Goal: Communication & Community: Answer question/provide support

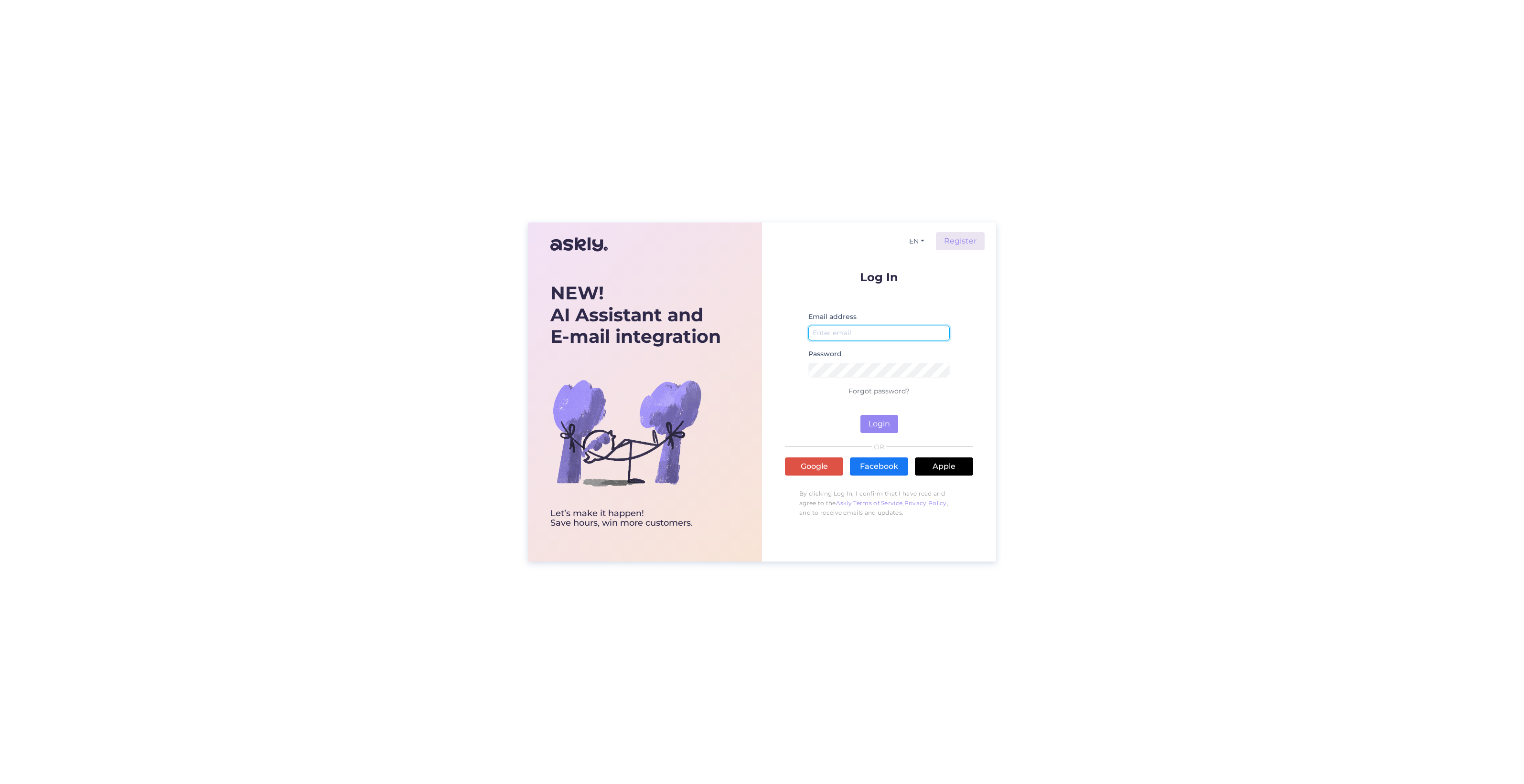
click at [843, 341] on input "email" at bounding box center [879, 333] width 141 height 15
type input "katariina@huppa.eu"
click at [860, 415] on button "Login" at bounding box center [879, 424] width 38 height 18
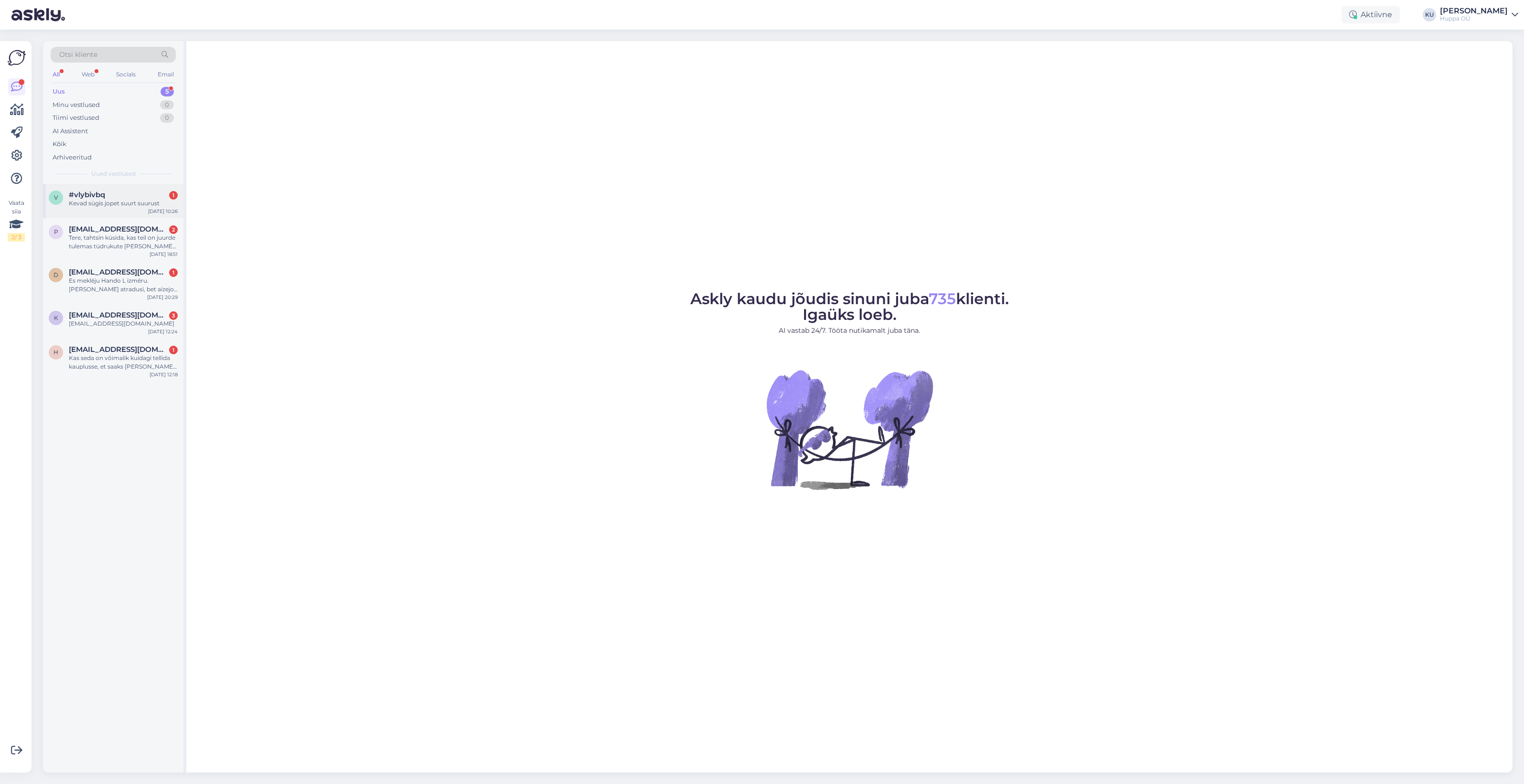
click at [122, 200] on div "Kevad sügis jopet suurt suurust" at bounding box center [123, 203] width 109 height 9
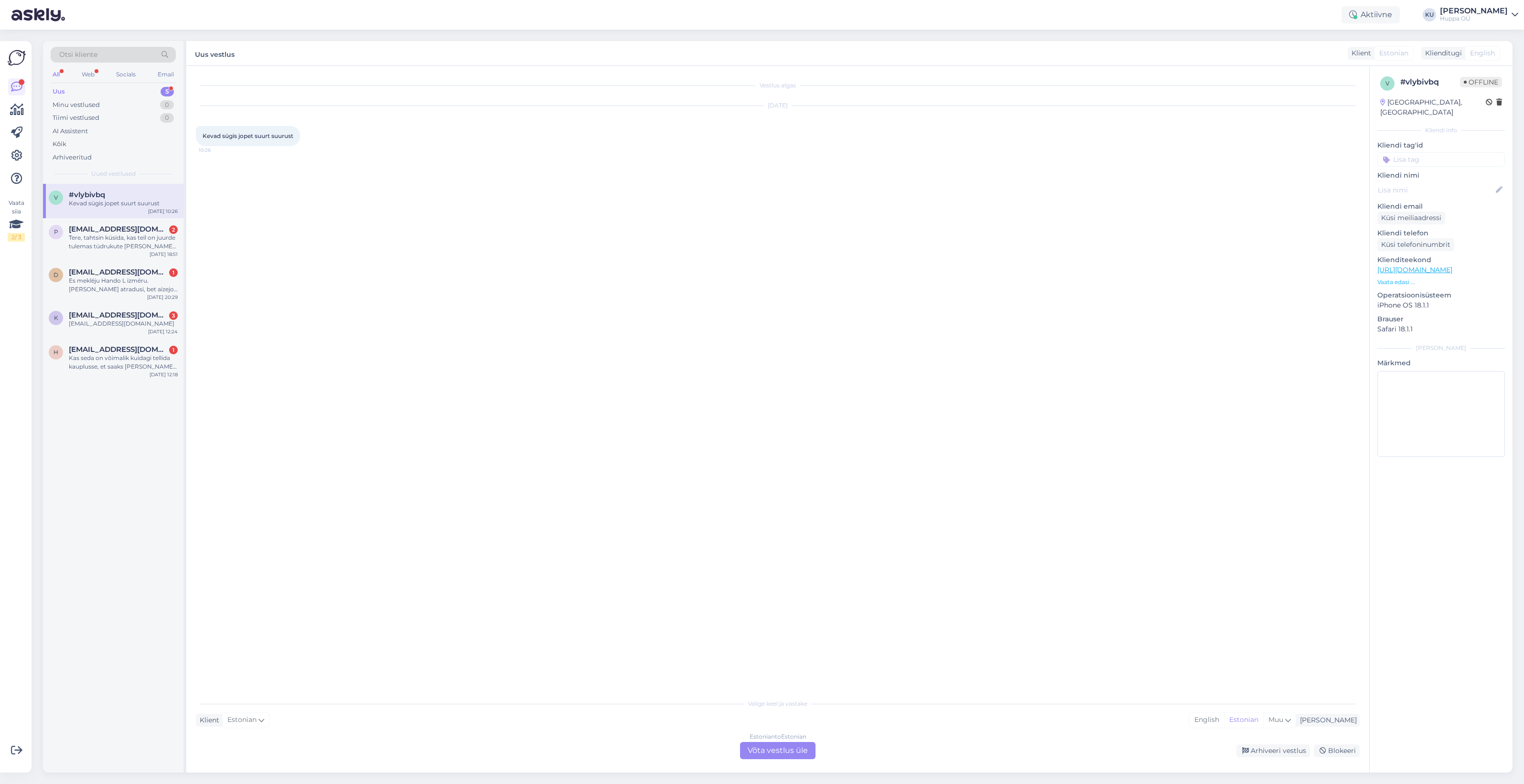
click at [776, 756] on div "Estonian to Estonian Võta vestlus üle" at bounding box center [778, 750] width 76 height 17
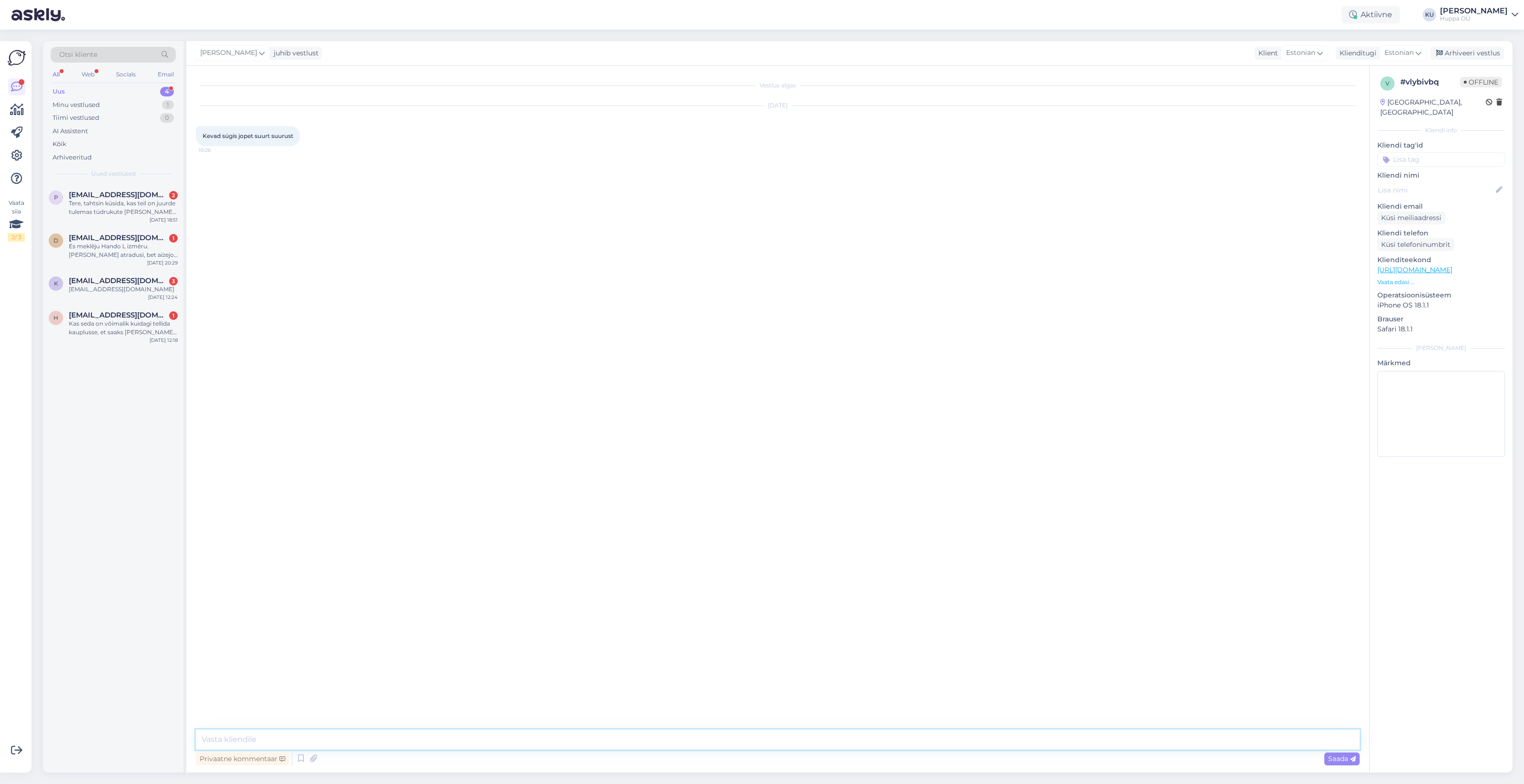
click at [416, 736] on textarea at bounding box center [777, 740] width 1164 height 20
type textarea "Tere! Mis suurust ja kas naisele/mehele?"
click at [89, 194] on span "piret.saarinen@gmail.com" at bounding box center [118, 195] width 99 height 9
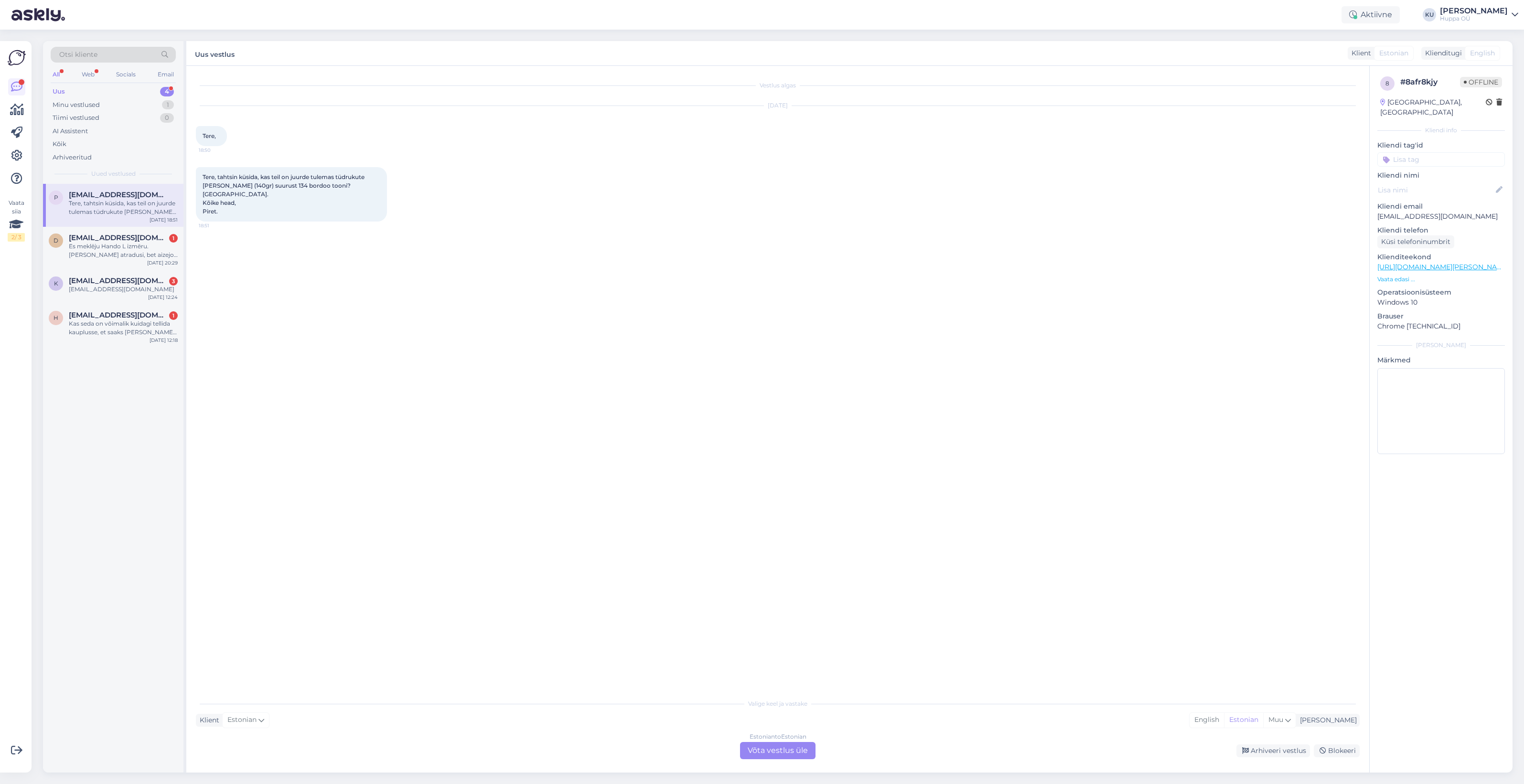
click at [769, 749] on div "Estonian to Estonian Võta vestlus üle" at bounding box center [778, 750] width 76 height 17
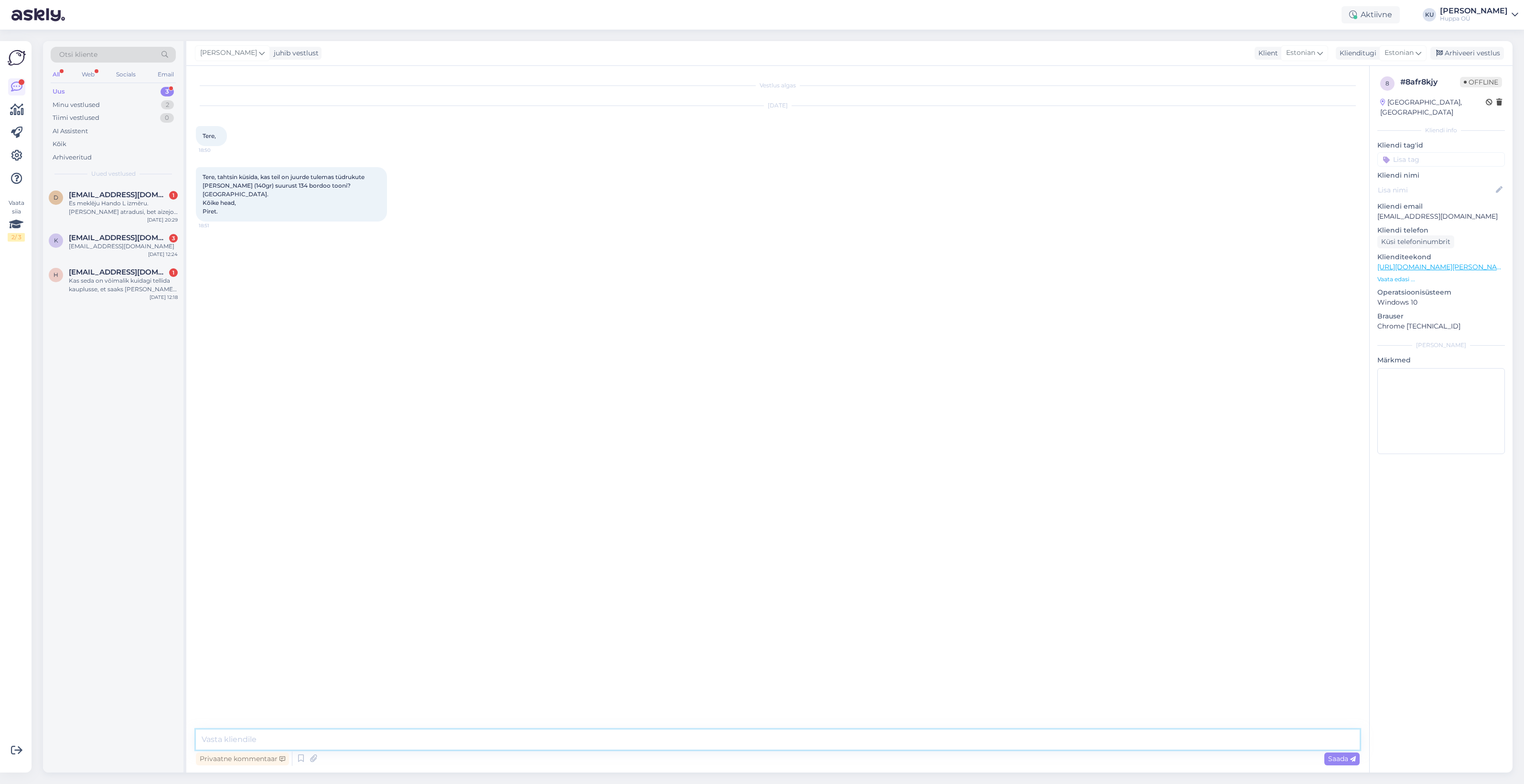
click at [330, 734] on textarea at bounding box center [777, 740] width 1164 height 20
drag, startPoint x: 205, startPoint y: 733, endPoint x: 240, endPoint y: 782, distance: 60.2
click at [205, 733] on textarea "*Tere!" at bounding box center [777, 740] width 1164 height 20
click at [256, 738] on textarea "Tere!" at bounding box center [777, 740] width 1164 height 20
type textarea "Tere! Praegu ei ole kahjuks juurde tulemas, ei leia ka edasimüüjate lehtedelt. …"
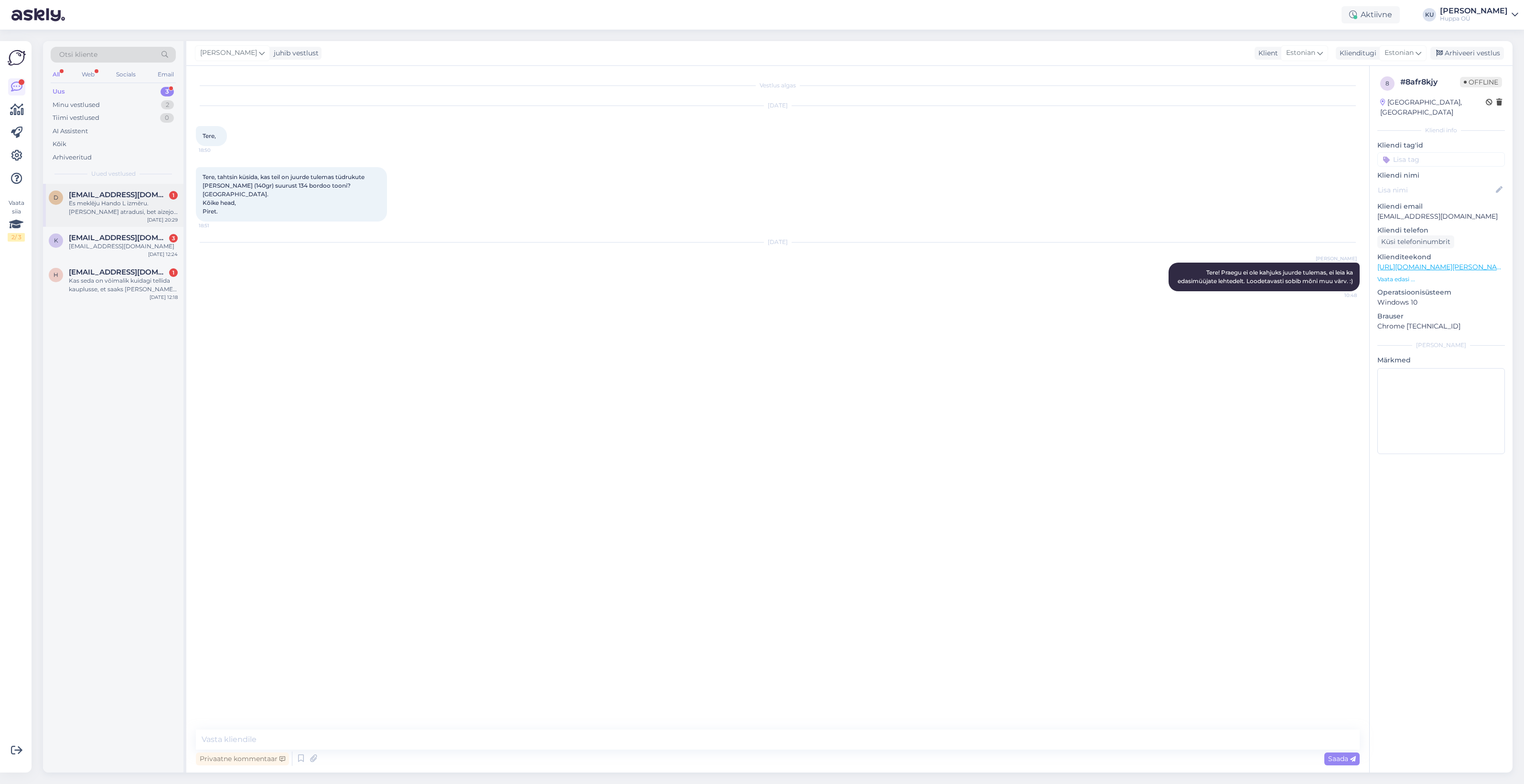
click at [98, 206] on div "Es meklēju Hando L izmēru. Biju atradusi, bet aizejot uz veikalu jau bija nopir…" at bounding box center [123, 208] width 109 height 17
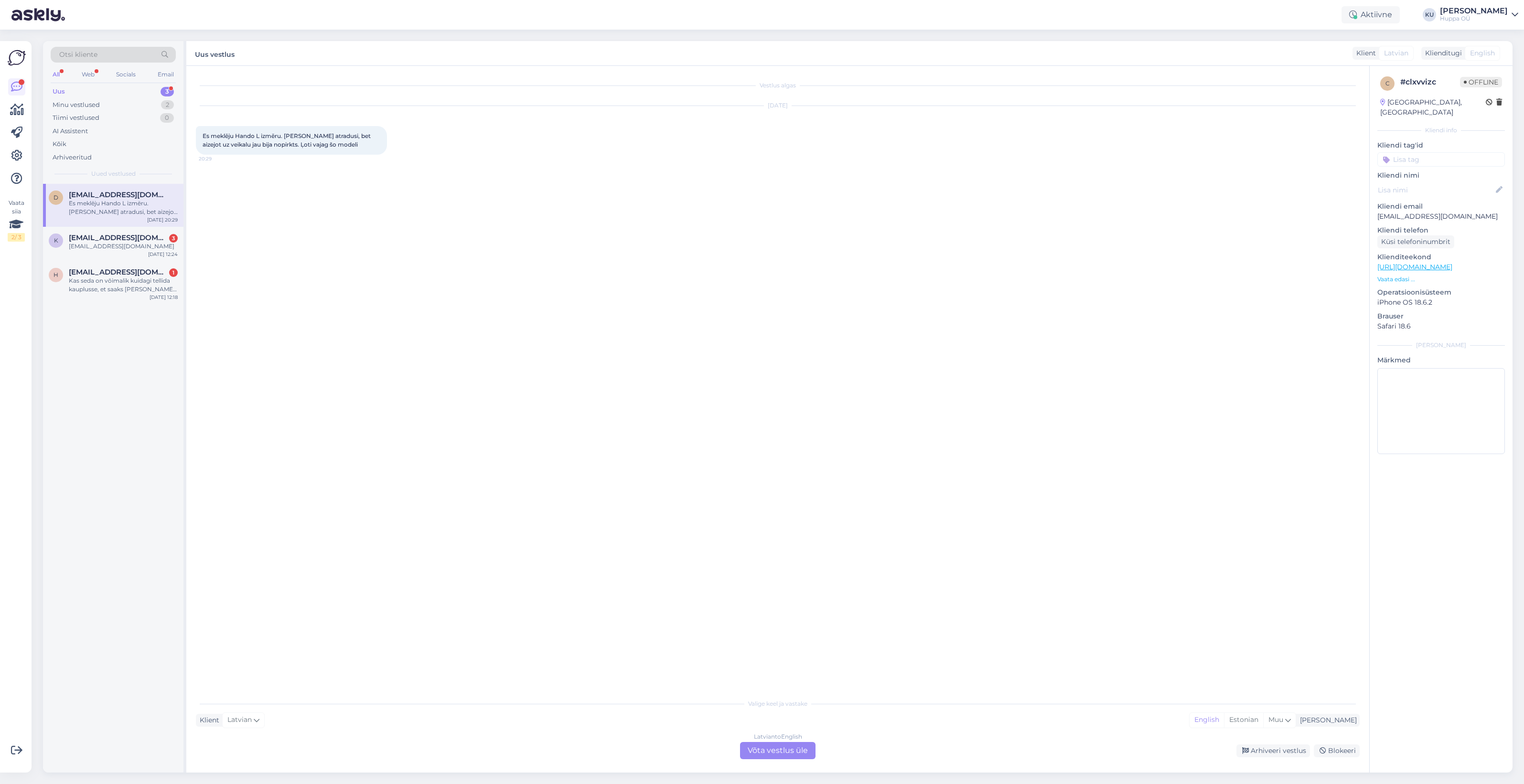
click at [760, 747] on div "Latvian to English Võta vestlus üle" at bounding box center [778, 750] width 76 height 17
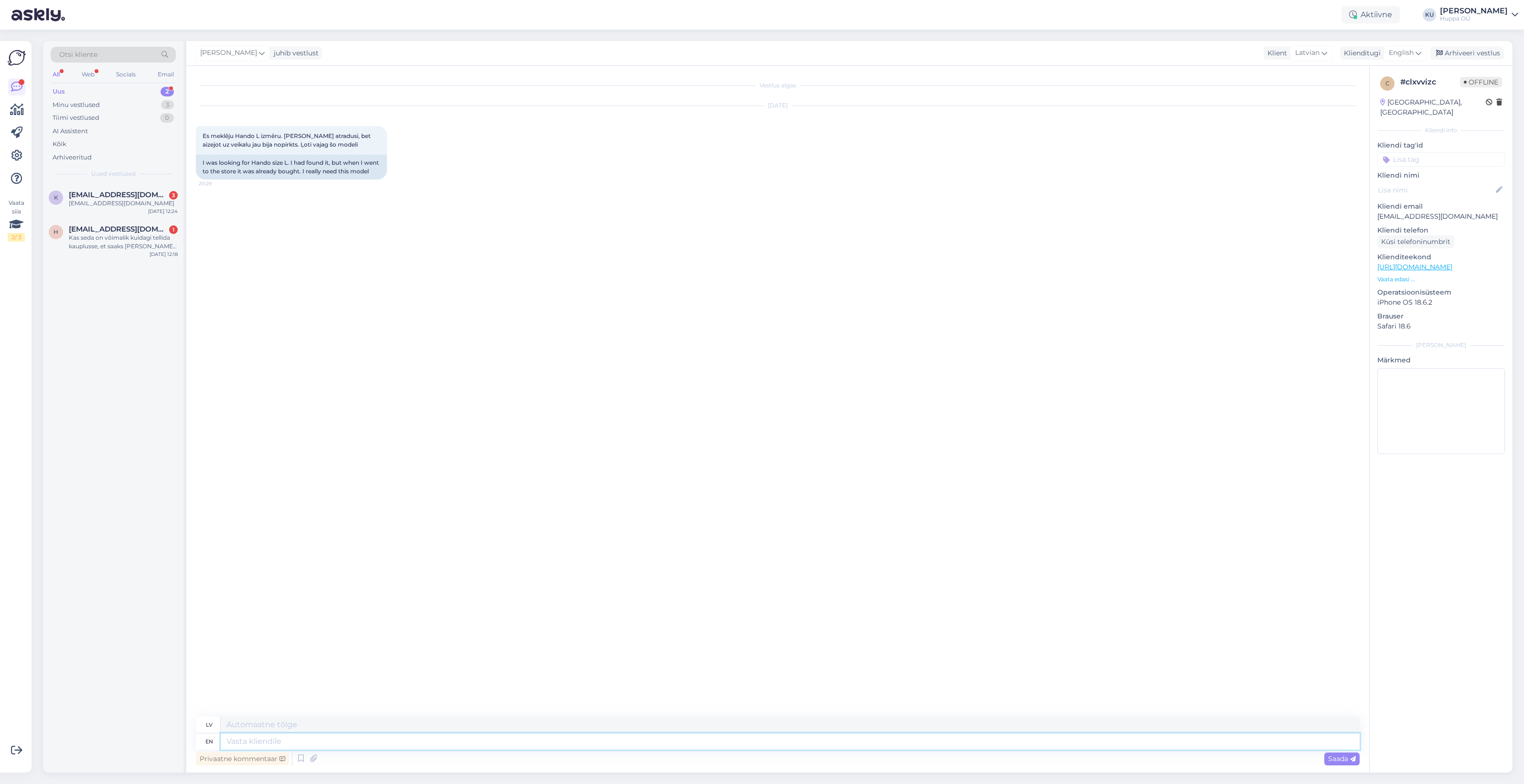
click at [288, 737] on textarea at bounding box center [790, 741] width 1139 height 16
type textarea "Hi!"
type textarea "Sveiki!"
type textarea "Hi! Sorry,"
type textarea "Sveiki! Atvainojiet,"
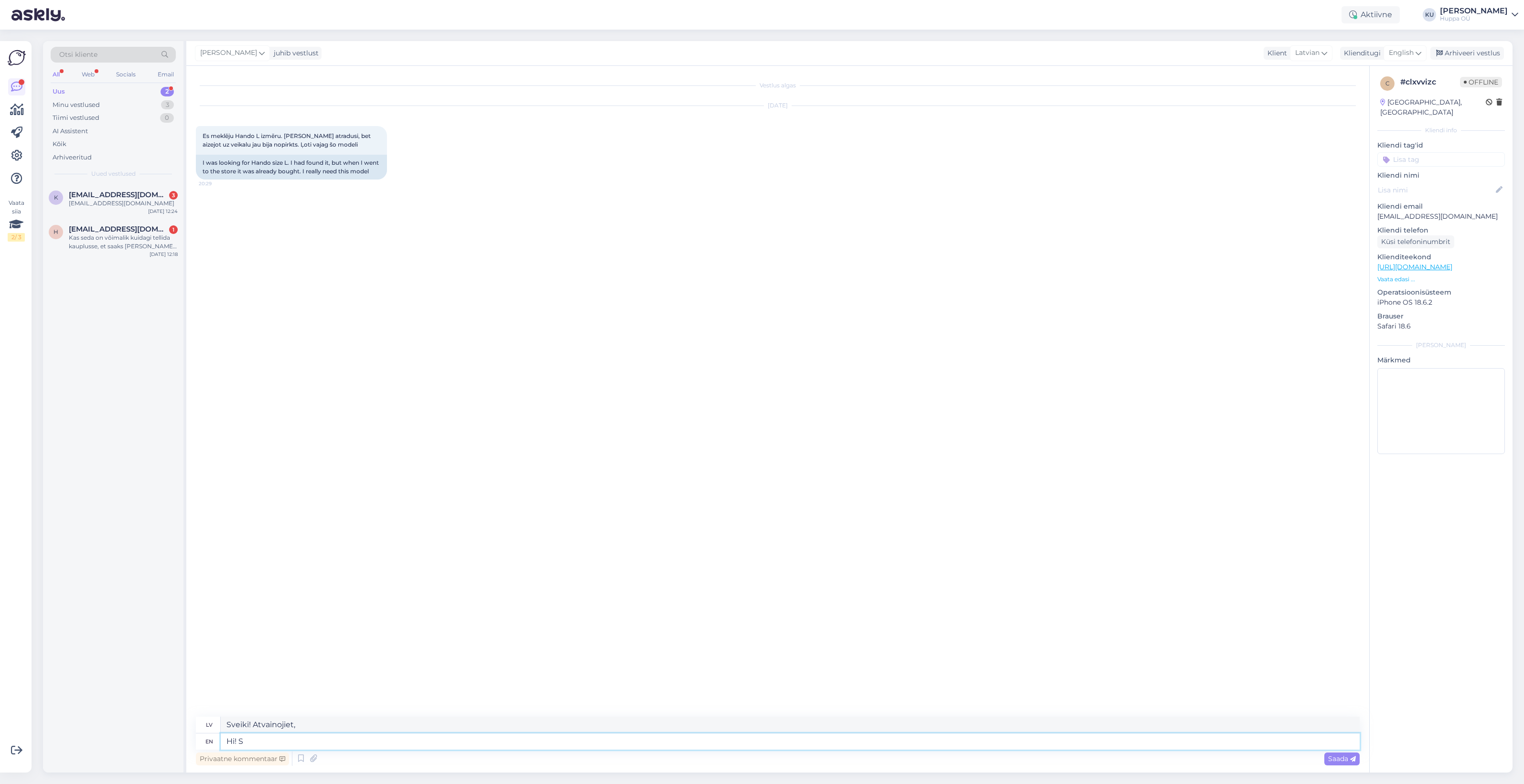
type textarea "Hi!"
type textarea "Sveiki!"
type textarea "Hi! Do y"
type textarea "Sveiki! Dariet"
type textarea "Hi! Do you me"
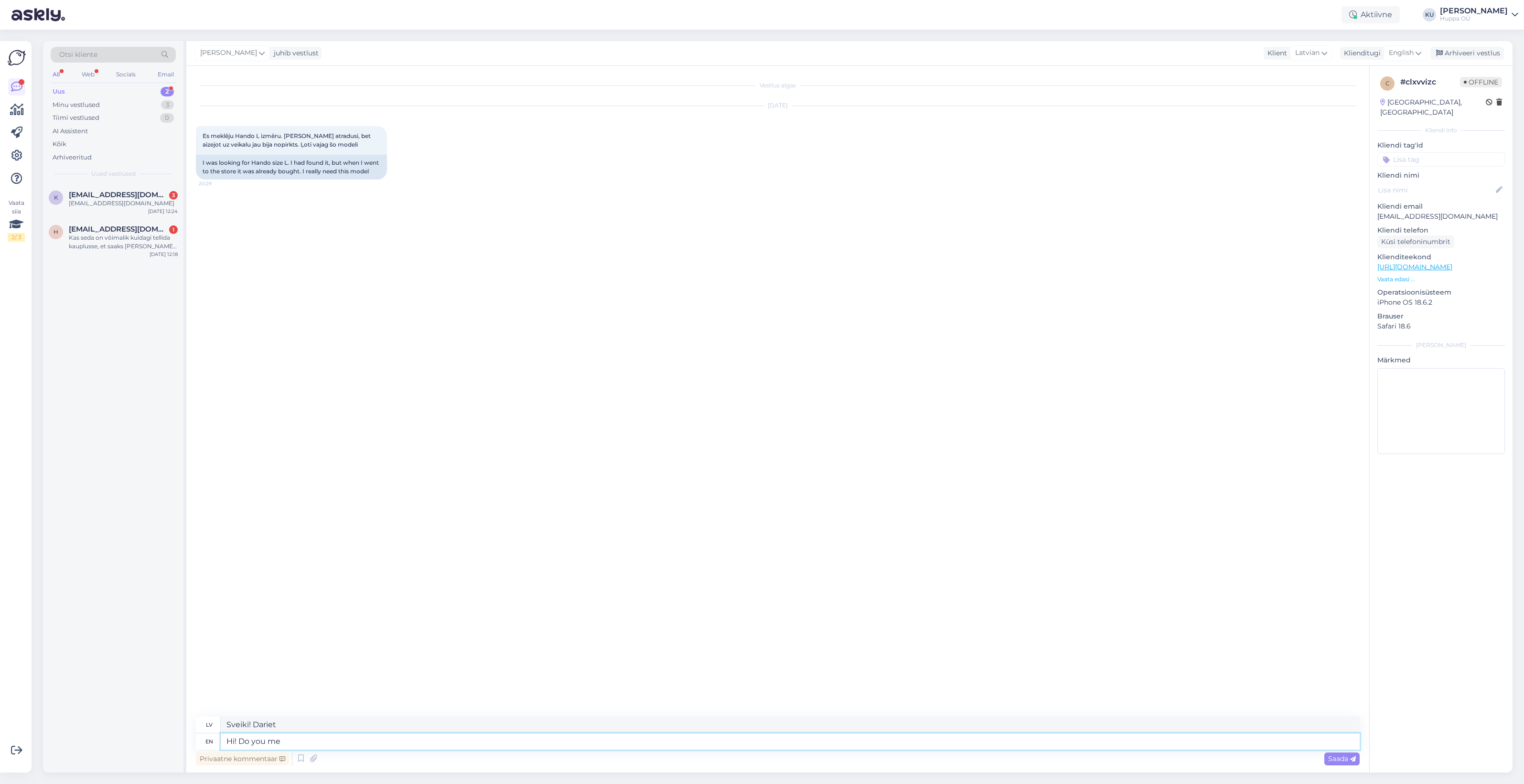
type textarea "Sveiki! Vai jūs?"
type textarea "Hi! Do you mean th"
type textarea "Sveiki! Vai jūs domājat"
type textarea "Hi! Do you mean the green a"
type textarea "Sveiki! Vai jūs domājat zaļo?"
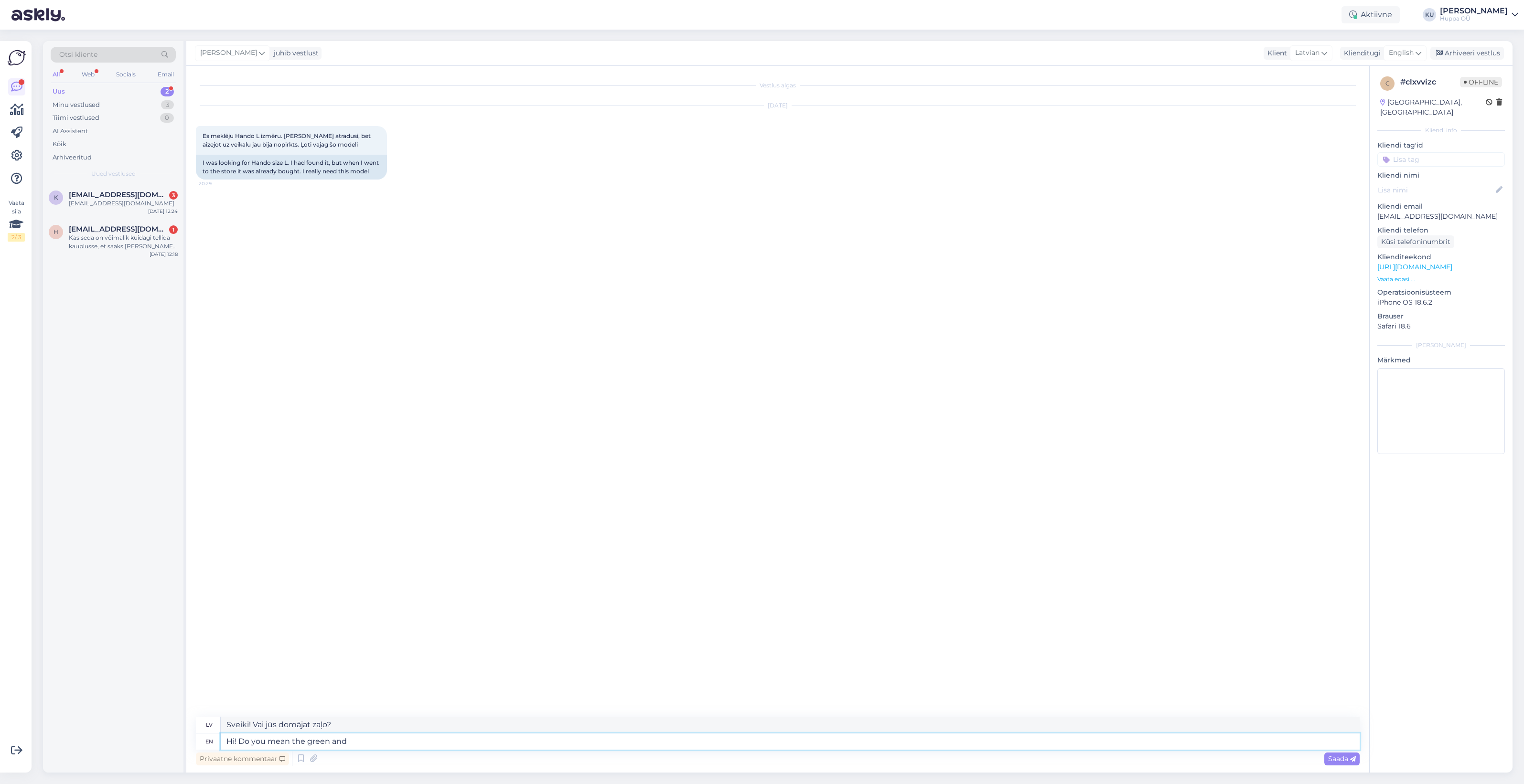
type textarea "Hi! Do you mean the green and g"
type textarea "Sveiki! Vai jūs domājat zaļo un"
type textarea "Hi! Do you mean the green and grey"
type textarea "Sveiki! Vai jūs domājat zaļo un pelēko?"
type textarea "Hi! Do you mean the green and grey optio"
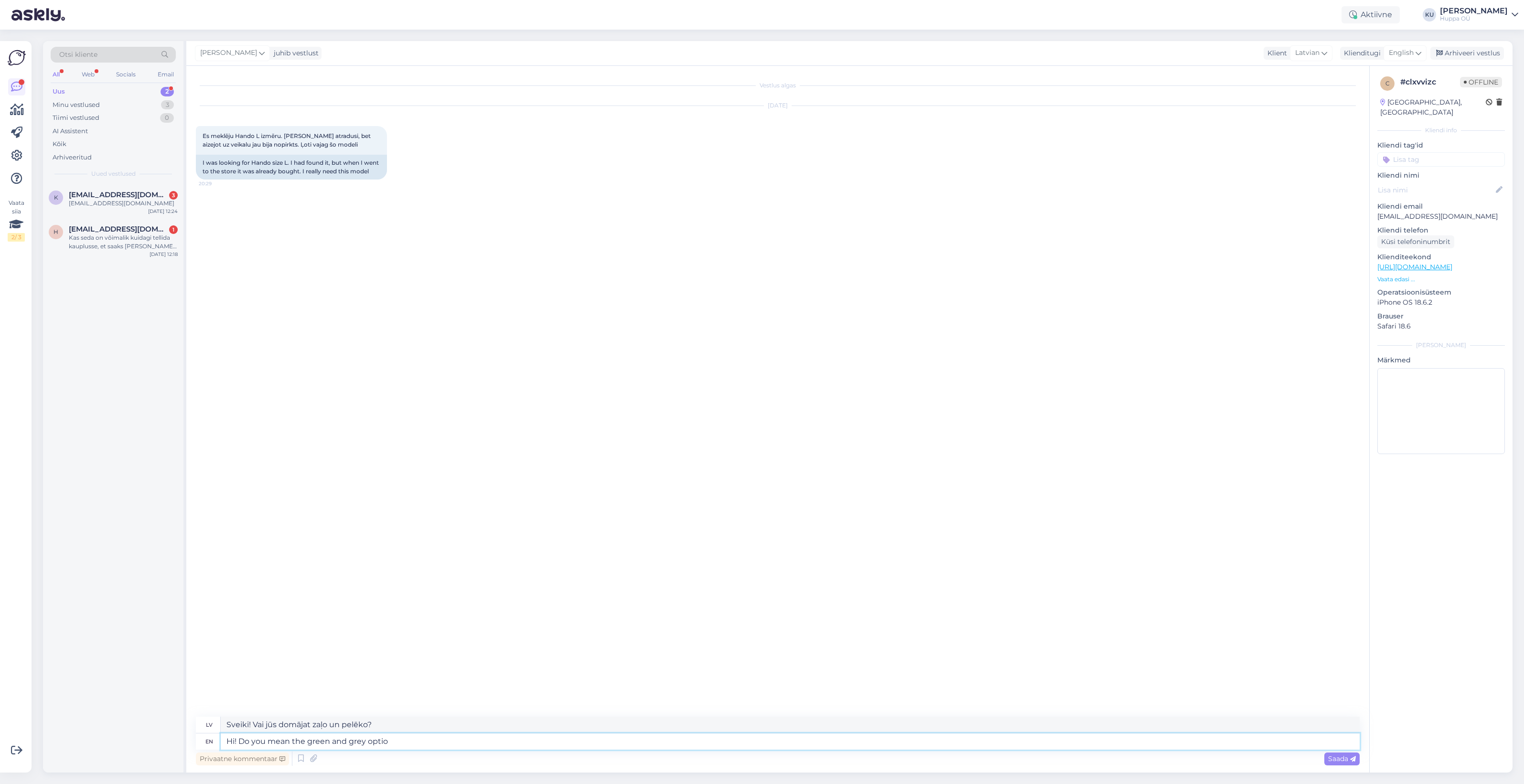
type textarea "Sveiki! Vai jūs domājat zaļo un pelēko variantu?"
type textarea "Hi! Do you mean the green and grey option?"
click at [112, 203] on div "kiksami@gmail.com" at bounding box center [123, 203] width 109 height 9
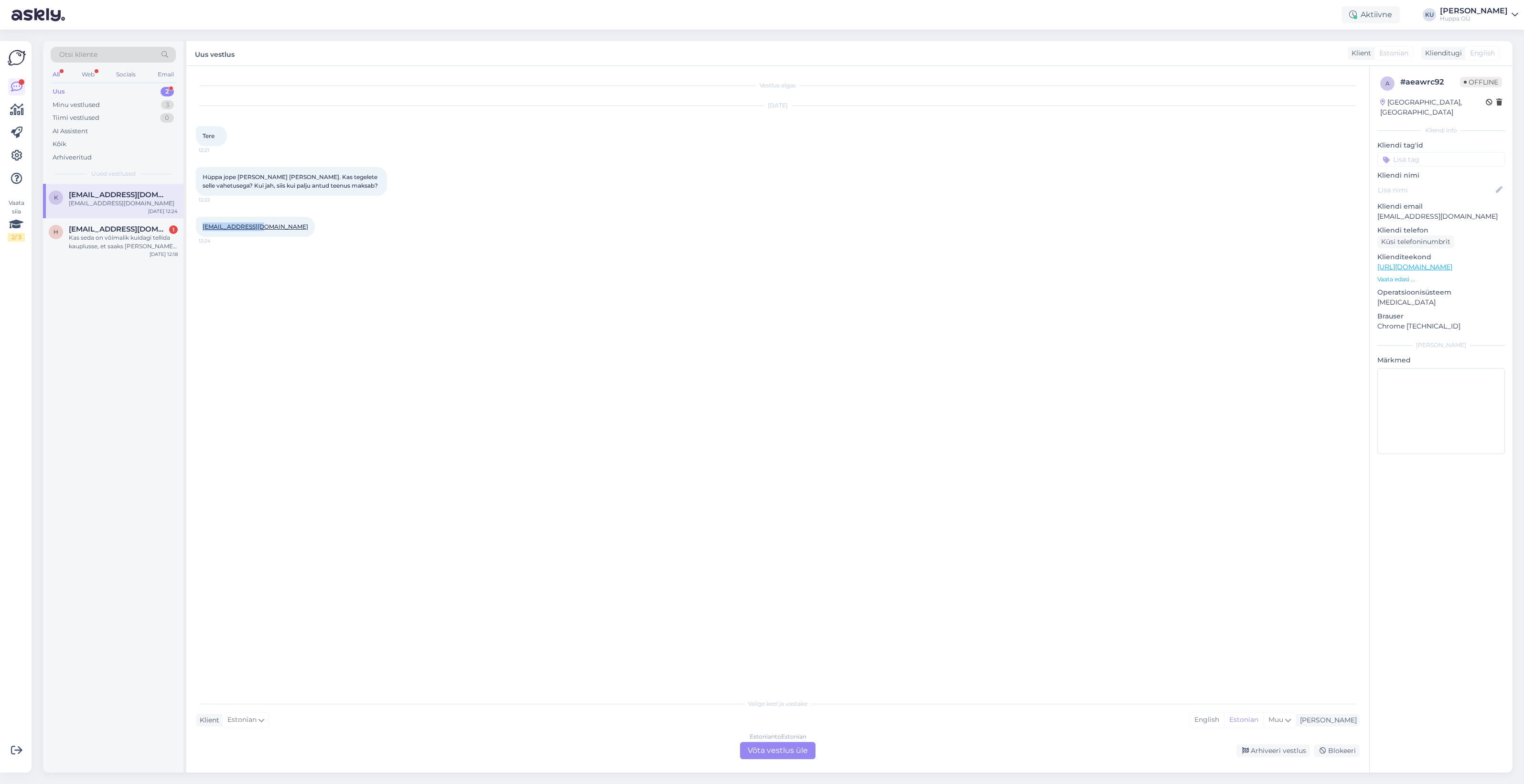
drag, startPoint x: 264, startPoint y: 228, endPoint x: 201, endPoint y: 232, distance: 63.1
click at [201, 232] on div "kiksami@gmail.com 12:24" at bounding box center [255, 227] width 119 height 20
copy link "kiksami@gmail.com"
click at [1260, 753] on div "Arhiveeri vestlus" at bounding box center [1273, 751] width 73 height 13
click at [96, 215] on div "Kas seda on võimalik kuidagi tellida kauplusse, et saaks selga ka proovida?" at bounding box center [123, 208] width 109 height 17
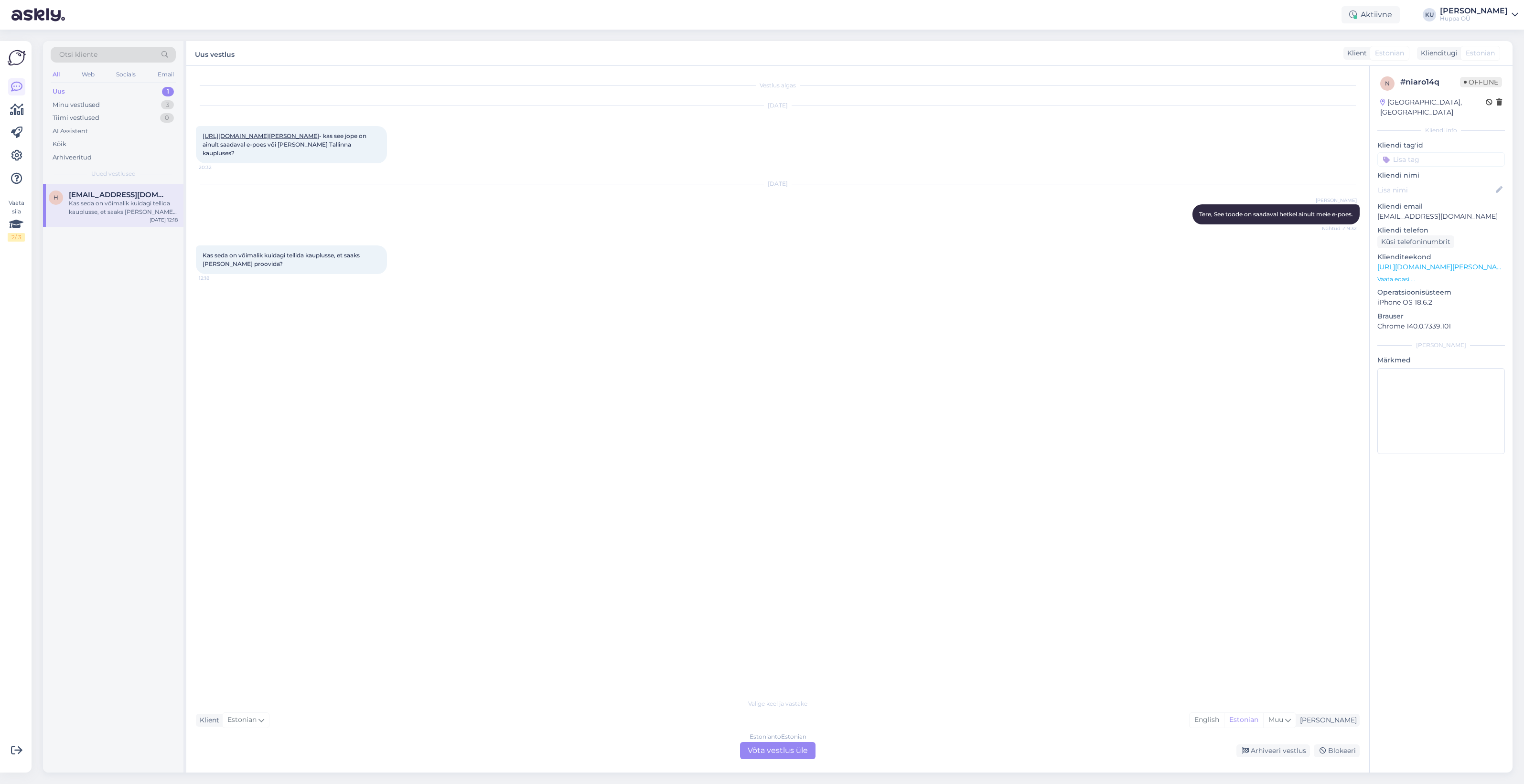
click at [797, 744] on div "Estonian to Estonian Võta vestlus üle" at bounding box center [778, 750] width 76 height 17
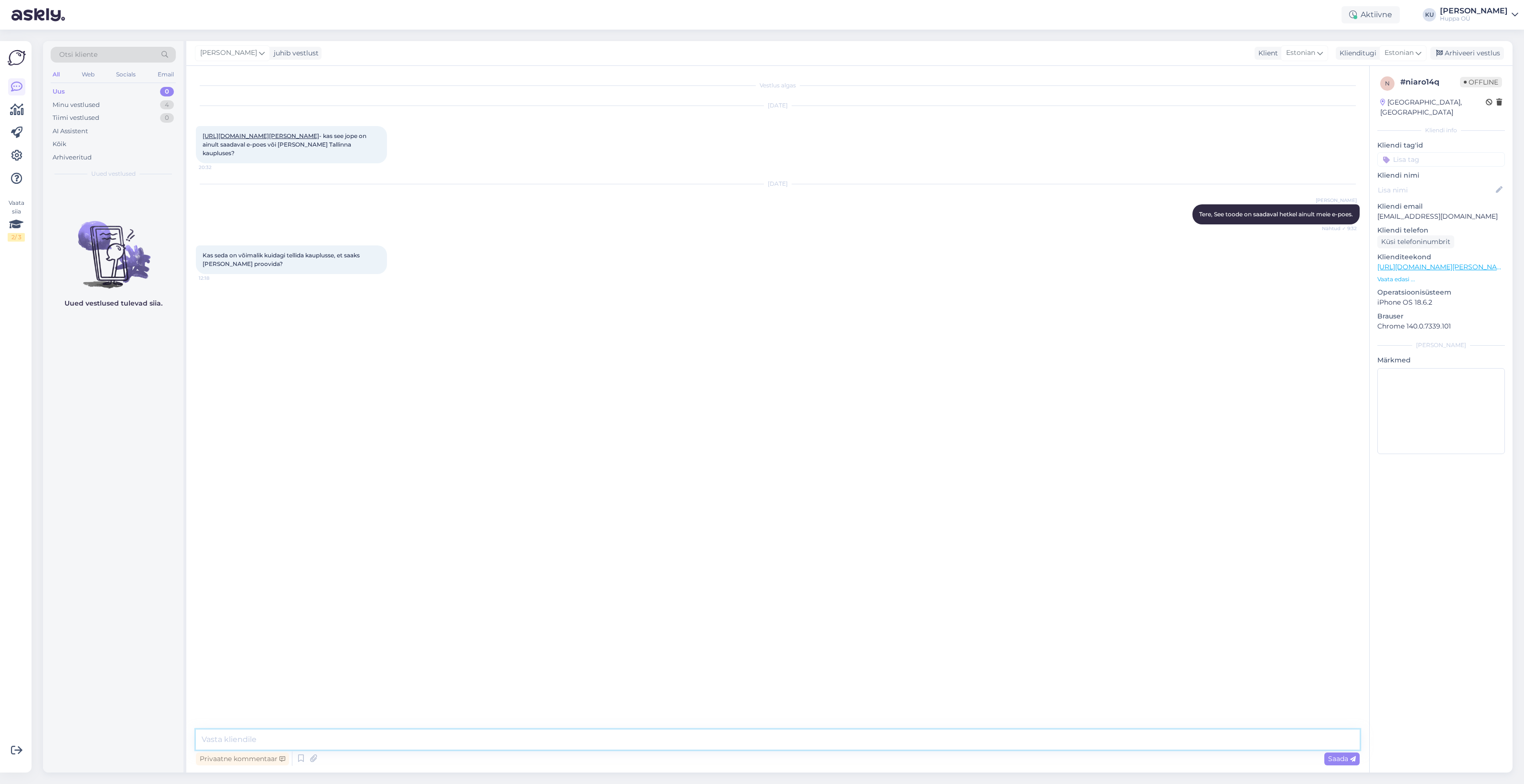
click at [784, 738] on textarea at bounding box center [777, 740] width 1164 height 20
drag, startPoint x: 531, startPoint y: 738, endPoint x: 443, endPoint y: 743, distance: 88.1
click at [443, 743] on textarea "Tere! Saate tellida Mustika kauplusesse (tarnemeetodiks valge "lähen kaubale is…" at bounding box center [777, 740] width 1164 height 20
type textarea "Tere! Saate tellida Mustika kauplusesse (tarnemeetodiks valge "tulen ise HuPPA …"
click at [1335, 756] on span "Saada" at bounding box center [1342, 759] width 28 height 9
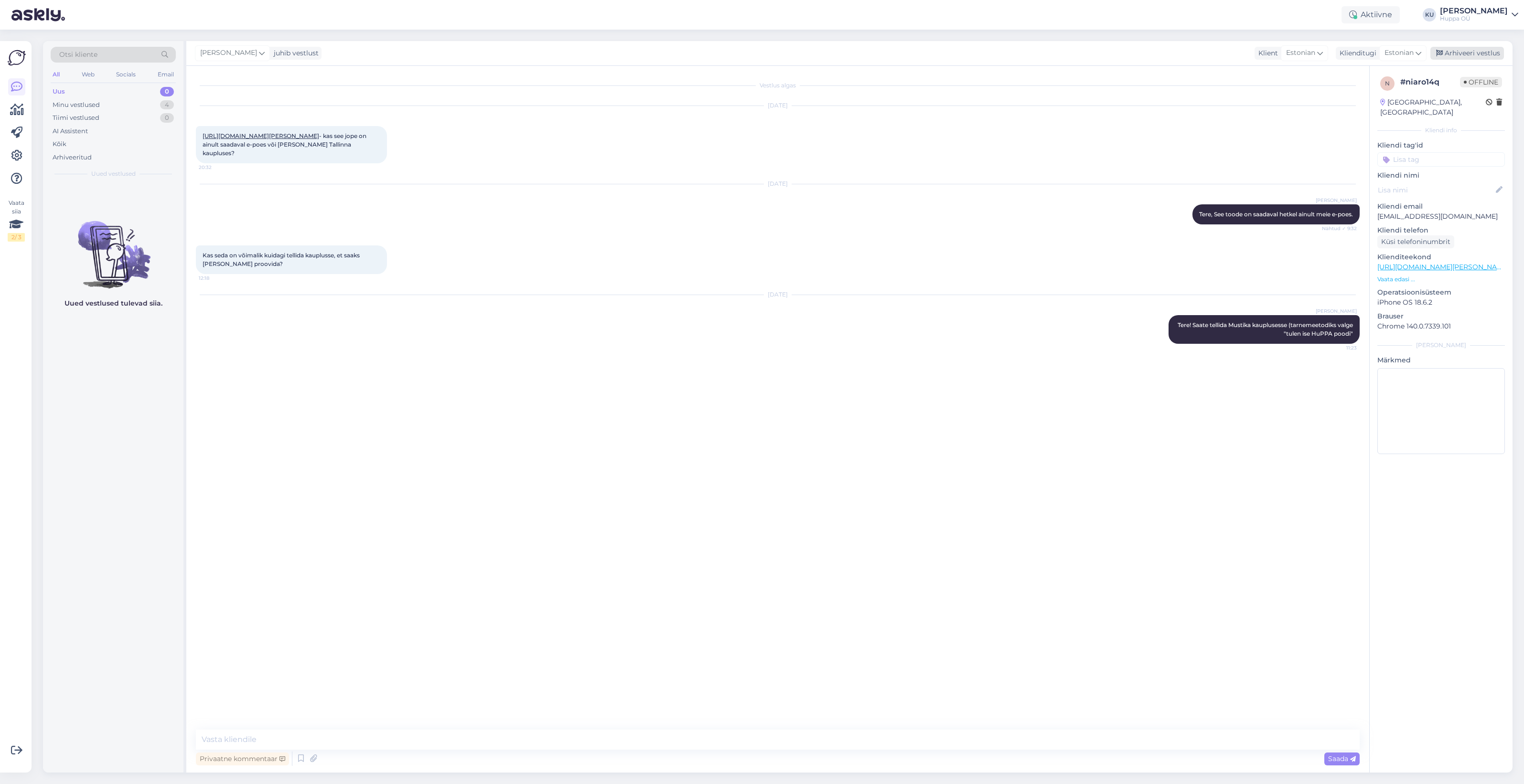
click at [1480, 48] on div "Arhiveeri vestlus" at bounding box center [1467, 53] width 73 height 13
click at [118, 103] on div "Minu vestlused 3" at bounding box center [114, 105] width 125 height 14
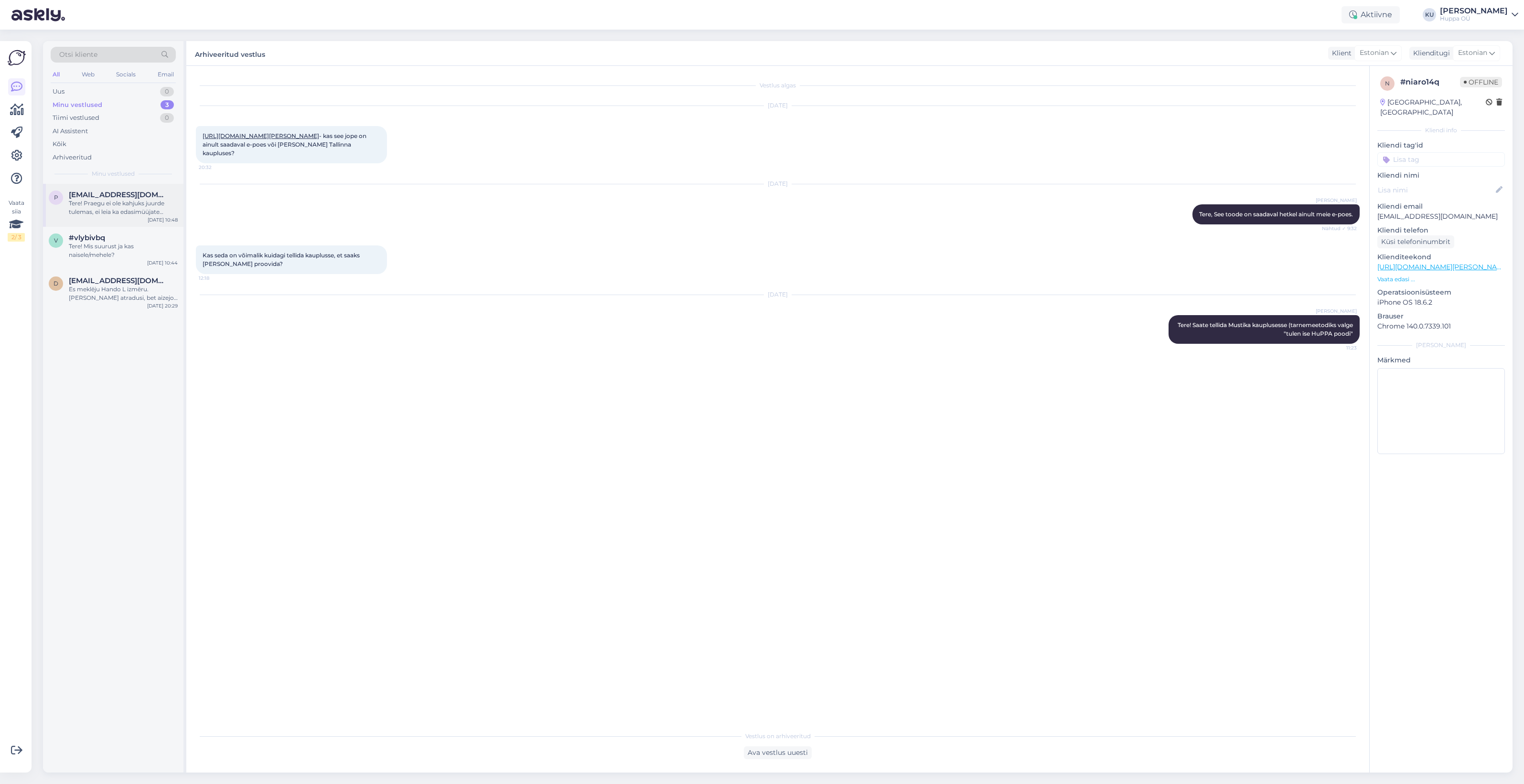
click at [99, 213] on div "Tere! Praegu ei ole kahjuks juurde tulemas, ei leia ka edasimüüjate lehtedelt. …" at bounding box center [123, 208] width 109 height 17
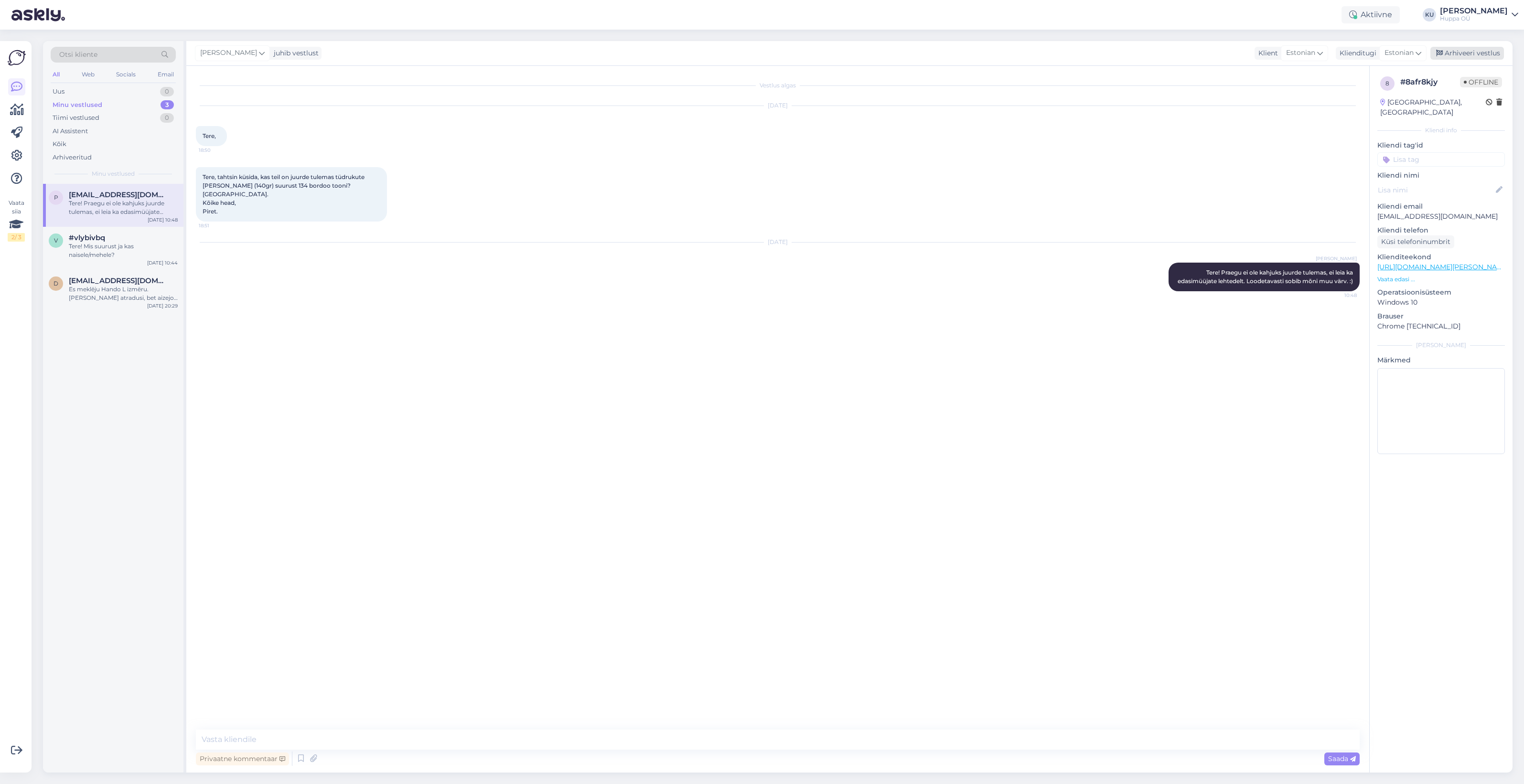
click at [1463, 49] on div "Arhiveeri vestlus" at bounding box center [1467, 53] width 73 height 13
click at [106, 208] on div "Tere! Mis suurust ja kas naisele/mehele?" at bounding box center [123, 208] width 109 height 17
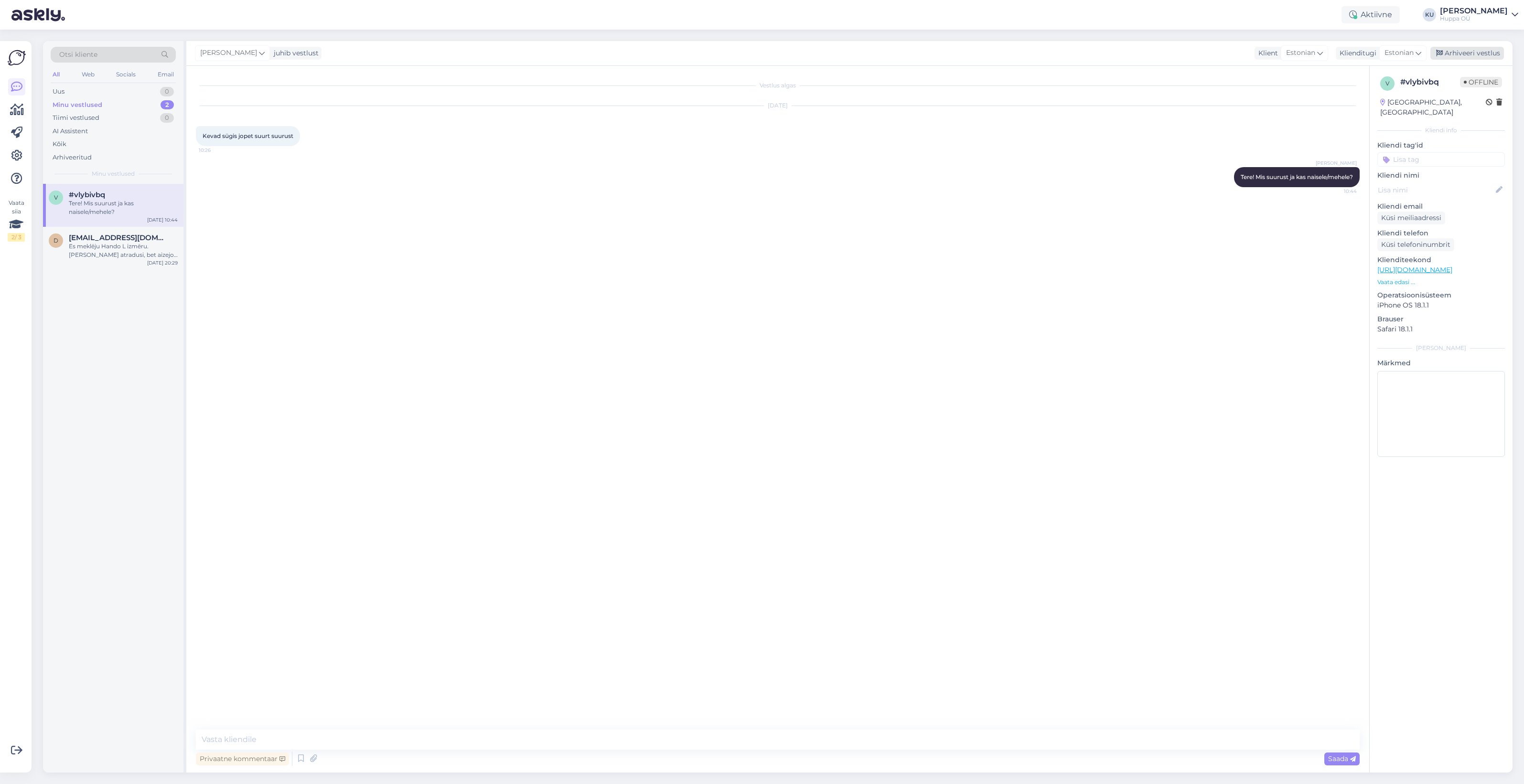
click at [1477, 54] on div "Arhiveeri vestlus" at bounding box center [1467, 53] width 73 height 13
click at [85, 213] on div "Es meklēju Hando L izmēru. Biju atradusi, bet aizejot uz veikalu jau bija nopir…" at bounding box center [123, 208] width 109 height 17
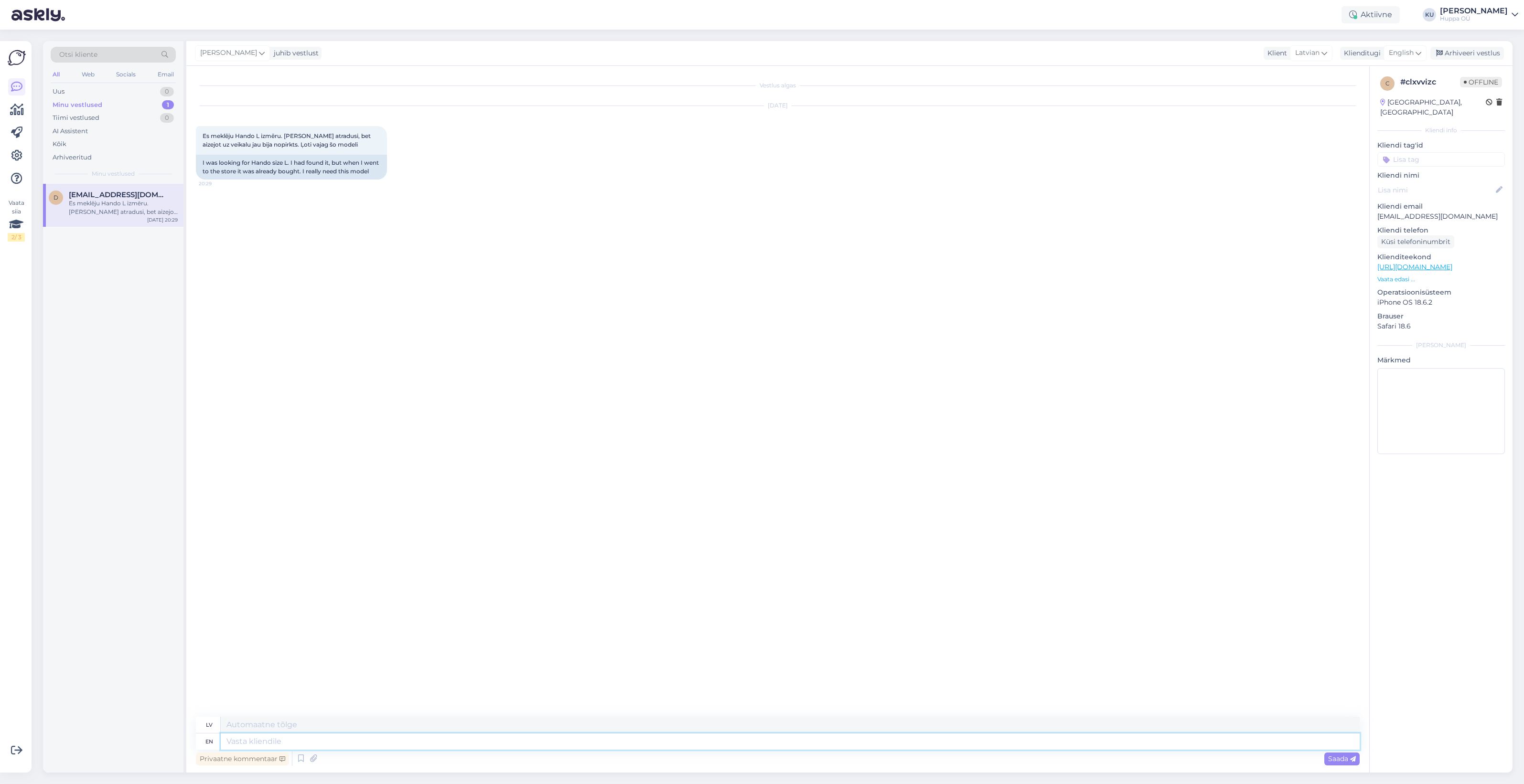
click at [366, 741] on textarea at bounding box center [790, 741] width 1139 height 16
type textarea "Hi!"
type textarea "Sveiki!"
type textarea "Hi! Did"
type textarea "Sveiki! Izdarīja"
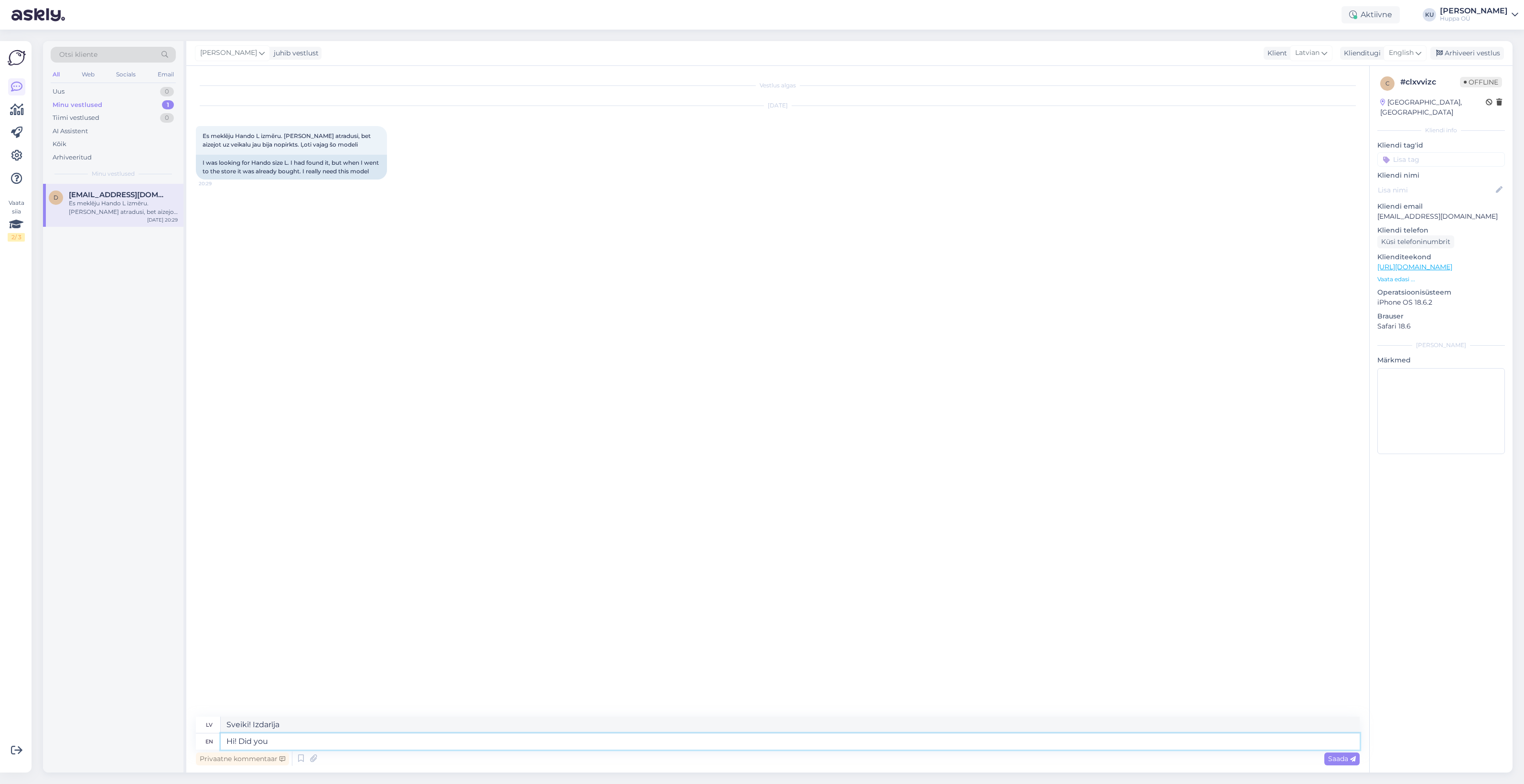
type textarea "Hi! Did you"
type textarea "Sveiki! Vai tu?"
type textarea "Hi! Did"
type textarea "Sveiki! Izdarīja"
type textarea "Hi! Dod"
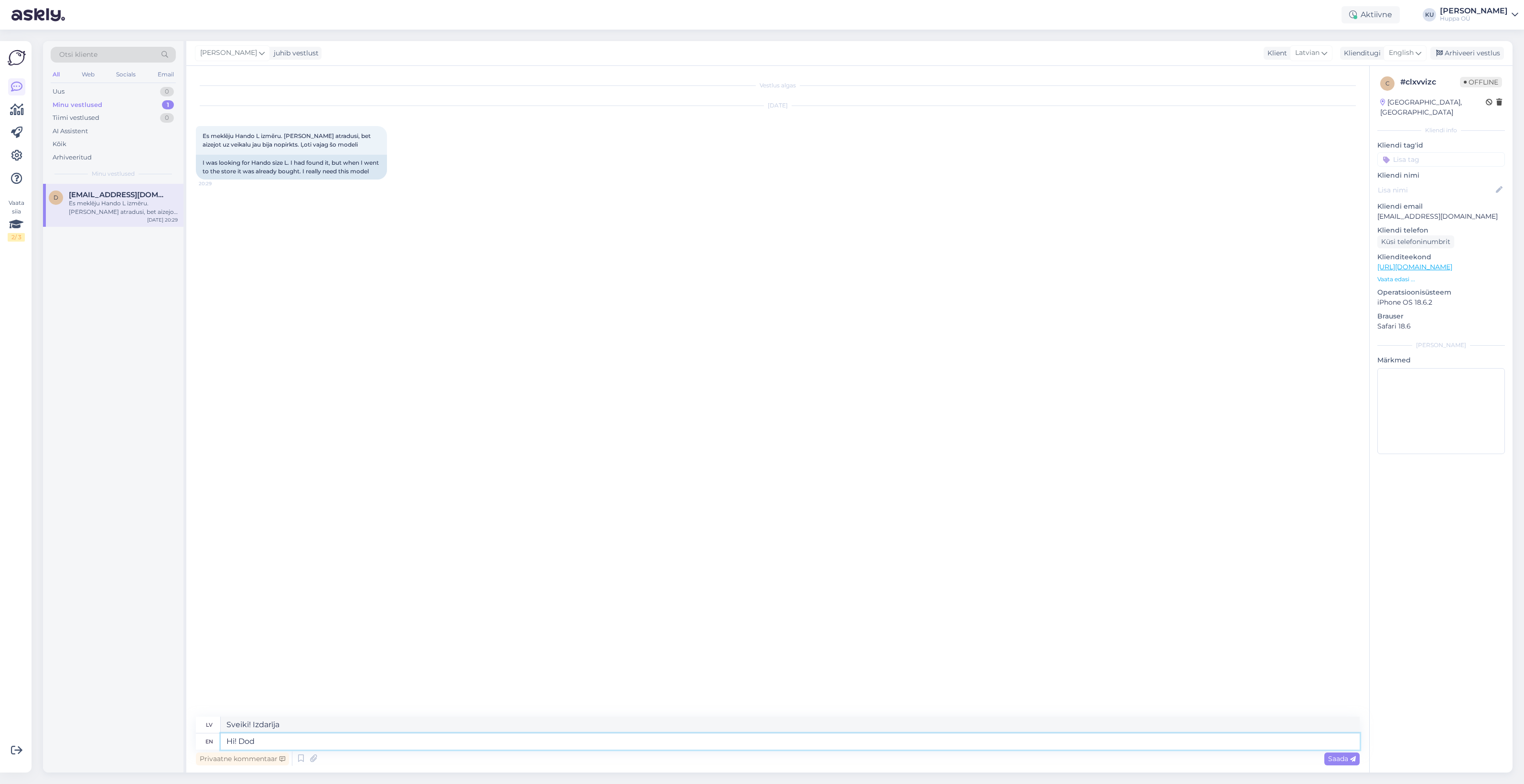
type textarea "Sveiks! Dod!"
type textarea "Hi! Dod you m"
type textarea "Sveiki! Vai tu?"
type textarea "Hi! Dod you mean t"
type textarea "Sveiki! Vai jūs domājat?"
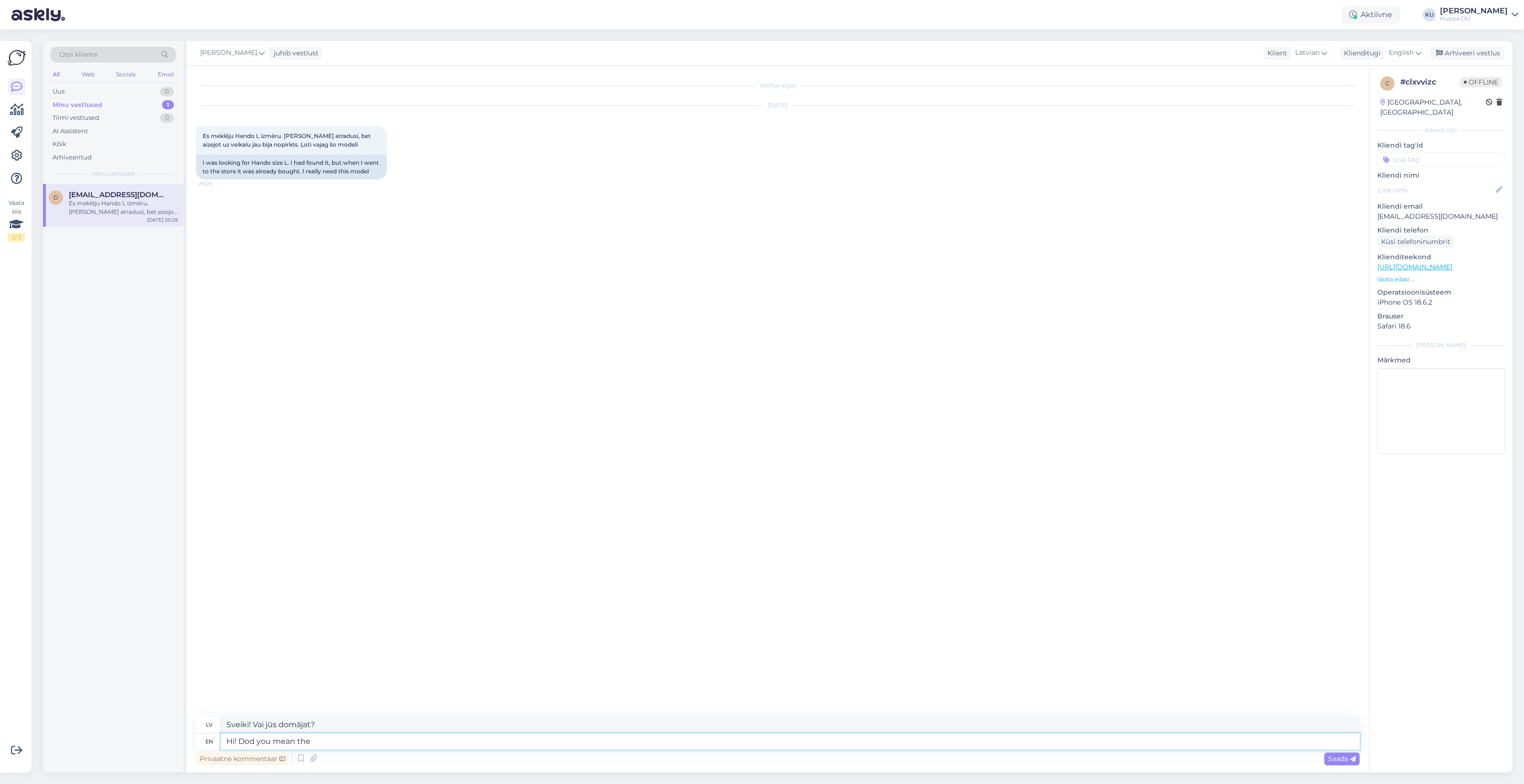
type textarea "Hi! Dod you mean the"
type textarea "Sveiki! Vai jūs domājat to, ka"
type textarea "Hi! Dod you mean the green/gray"
type textarea "Sveiki! Vai jūs domājat zaļpelēko?"
type textarea "Hi! Dod you mean the green/gray option?"
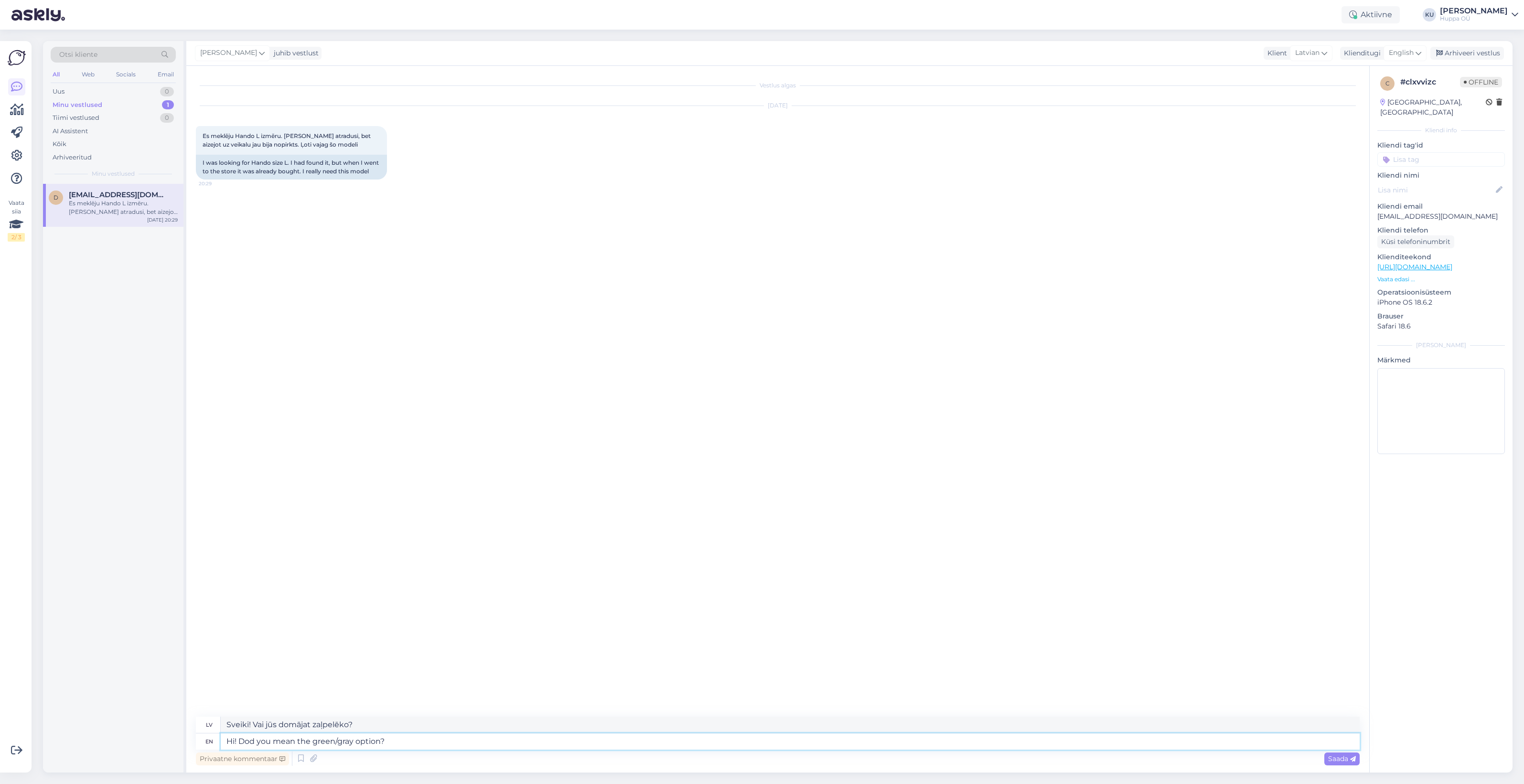
type textarea "Sveiki! Vai jūs domājat zaļpelēko variantu?"
drag, startPoint x: 254, startPoint y: 741, endPoint x: 265, endPoint y: 741, distance: 11.0
click at [254, 741] on textarea "Hi! Dod you mean the green/gray option?" at bounding box center [790, 741] width 1139 height 16
type textarea "Hi! Do you mean the green/gray option?"
click at [1334, 757] on span "Saada" at bounding box center [1342, 759] width 28 height 9
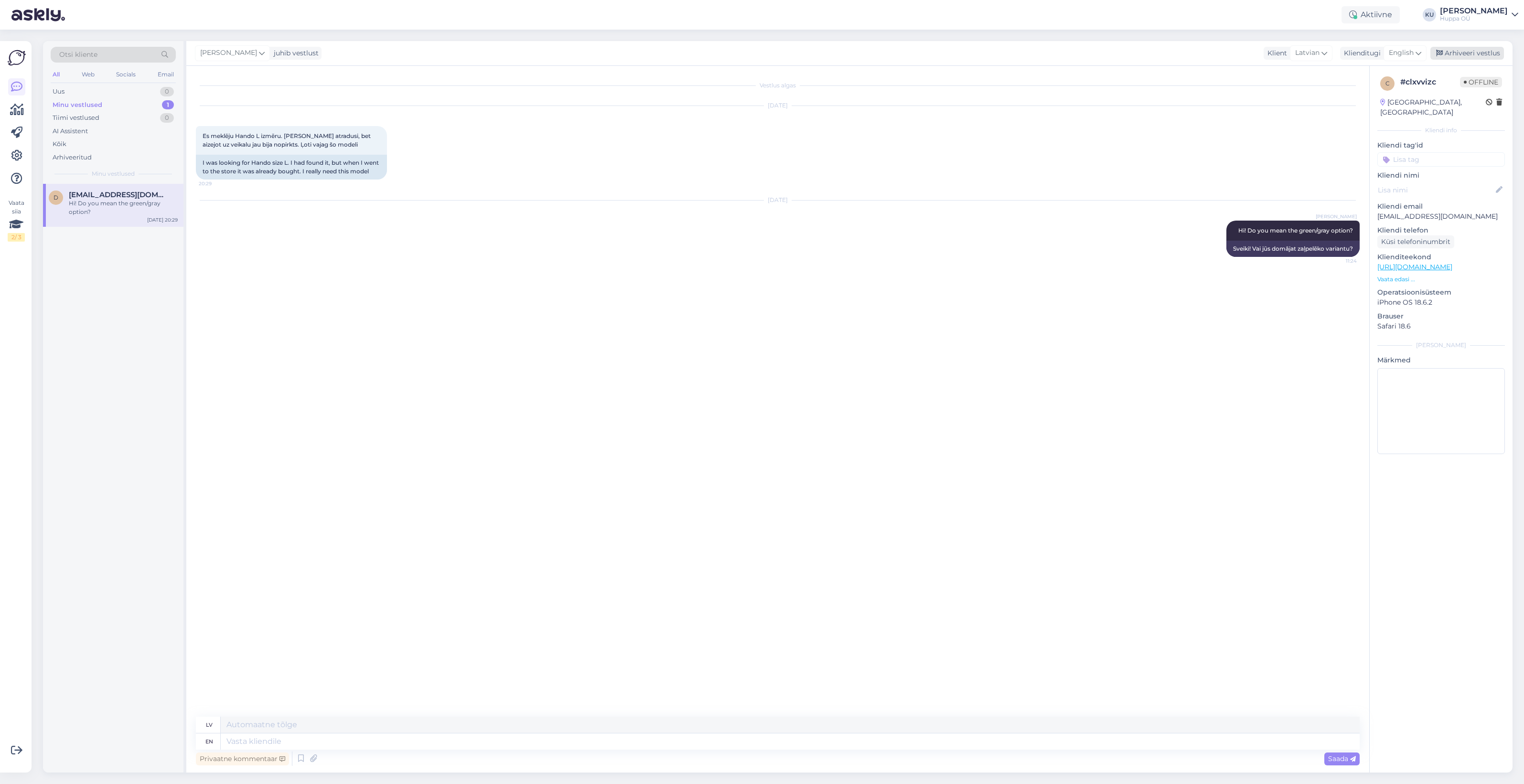
click at [1475, 51] on div "Arhiveeri vestlus" at bounding box center [1467, 53] width 73 height 13
